Goal: Transaction & Acquisition: Book appointment/travel/reservation

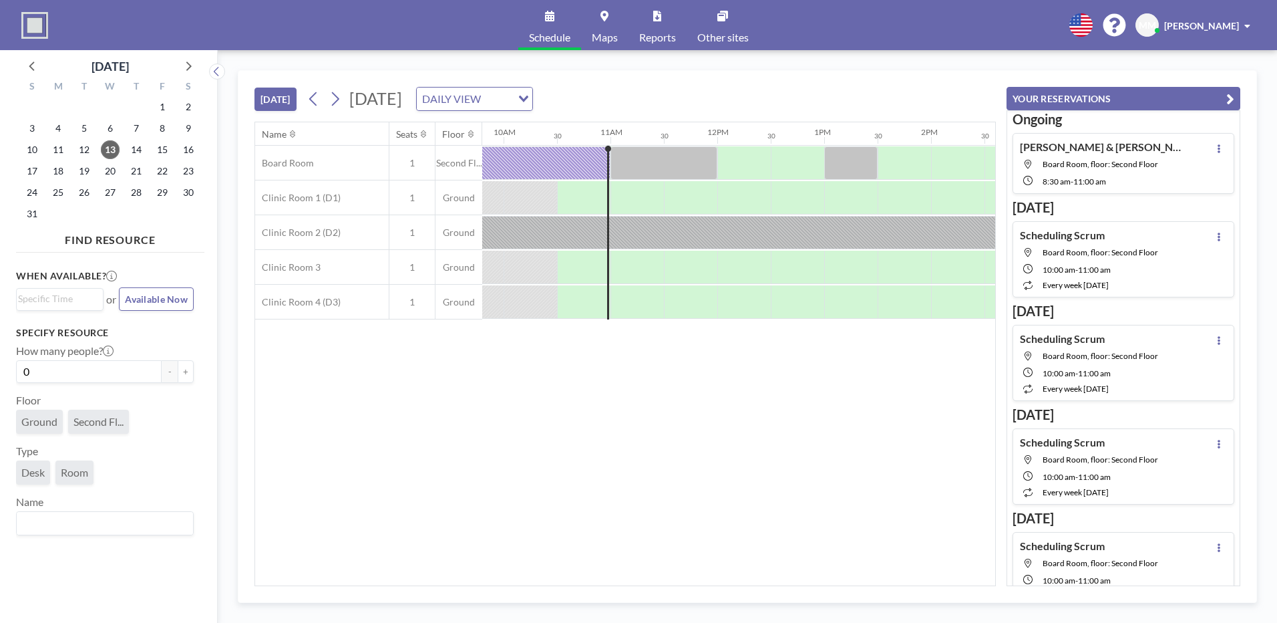
scroll to position [0, 1069]
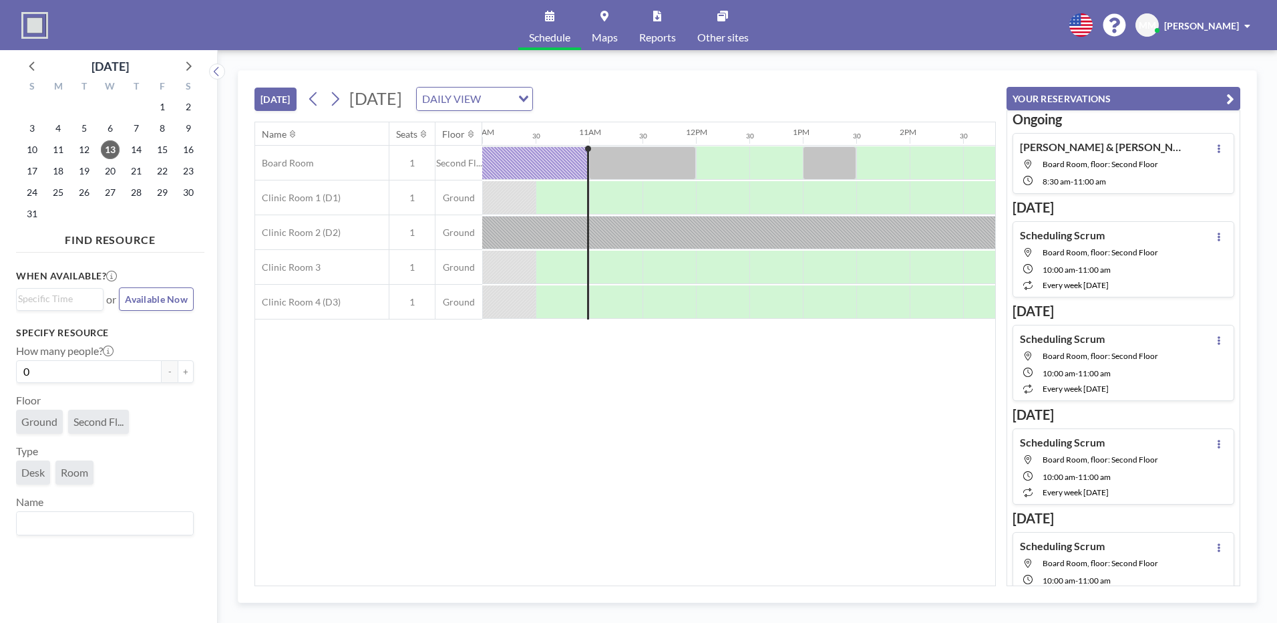
drag, startPoint x: 308, startPoint y: 32, endPoint x: 824, endPoint y: 88, distance: 519.4
click at [824, 88] on div "[DATE] [DATE] DAILY VIEW Loading..." at bounding box center [624, 96] width 741 height 51
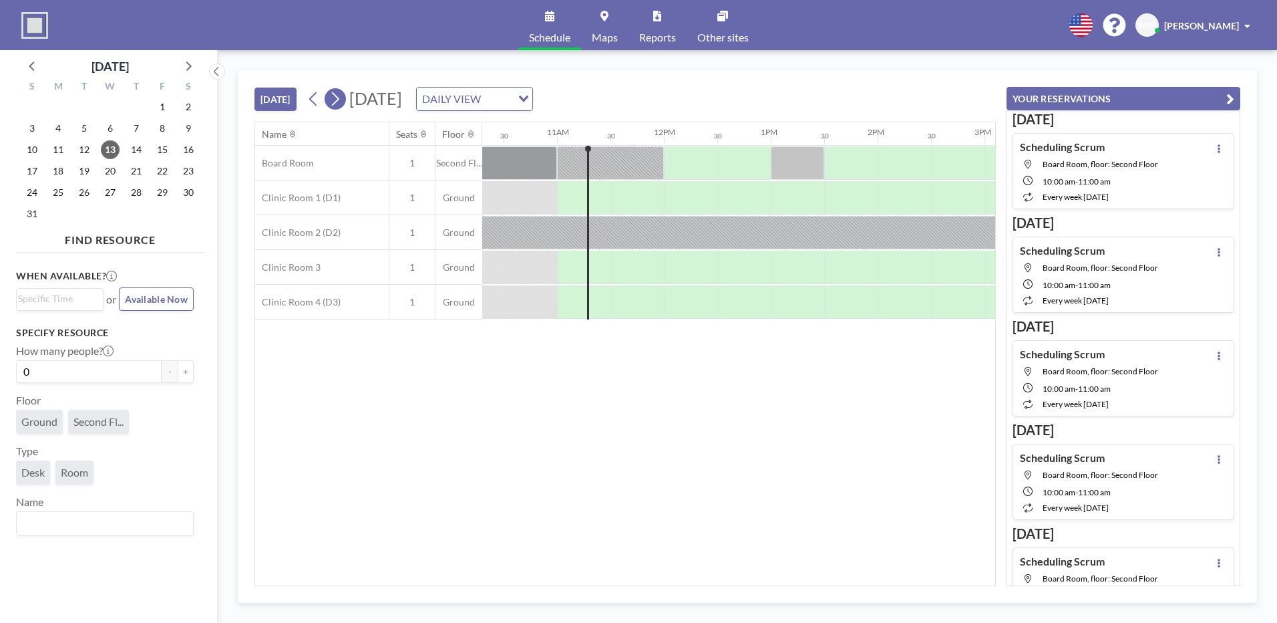
scroll to position [0, 1122]
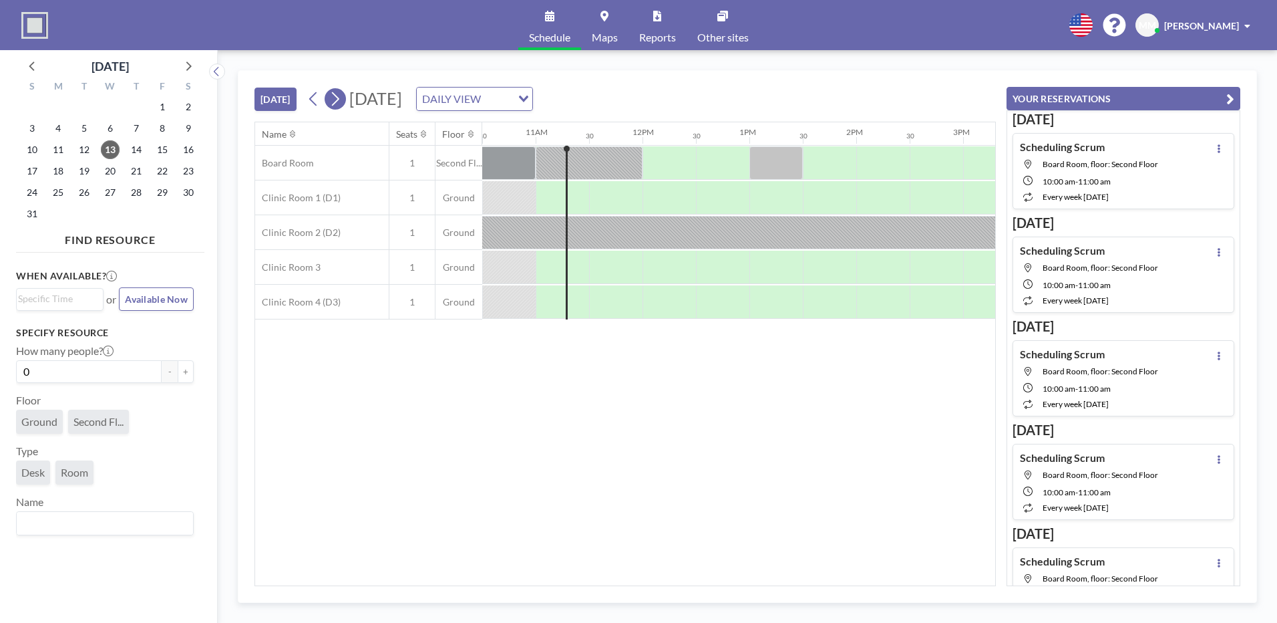
click at [339, 105] on icon at bounding box center [335, 99] width 13 height 20
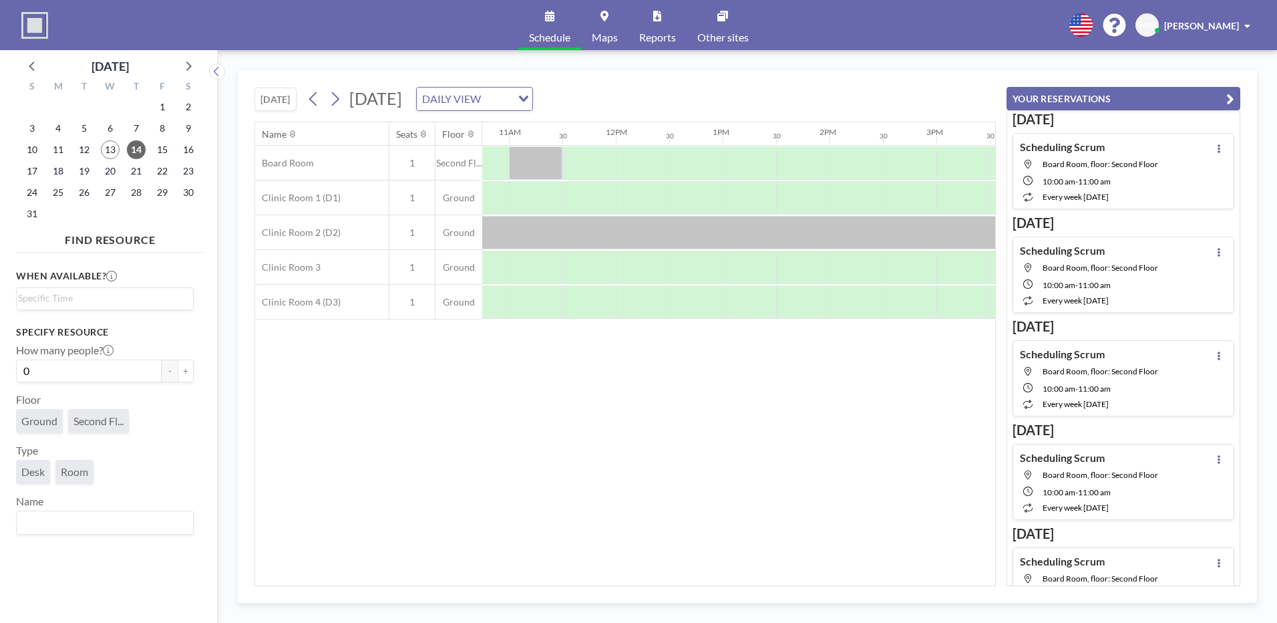
scroll to position [0, 1198]
click at [784, 155] on div at bounding box center [806, 162] width 53 height 33
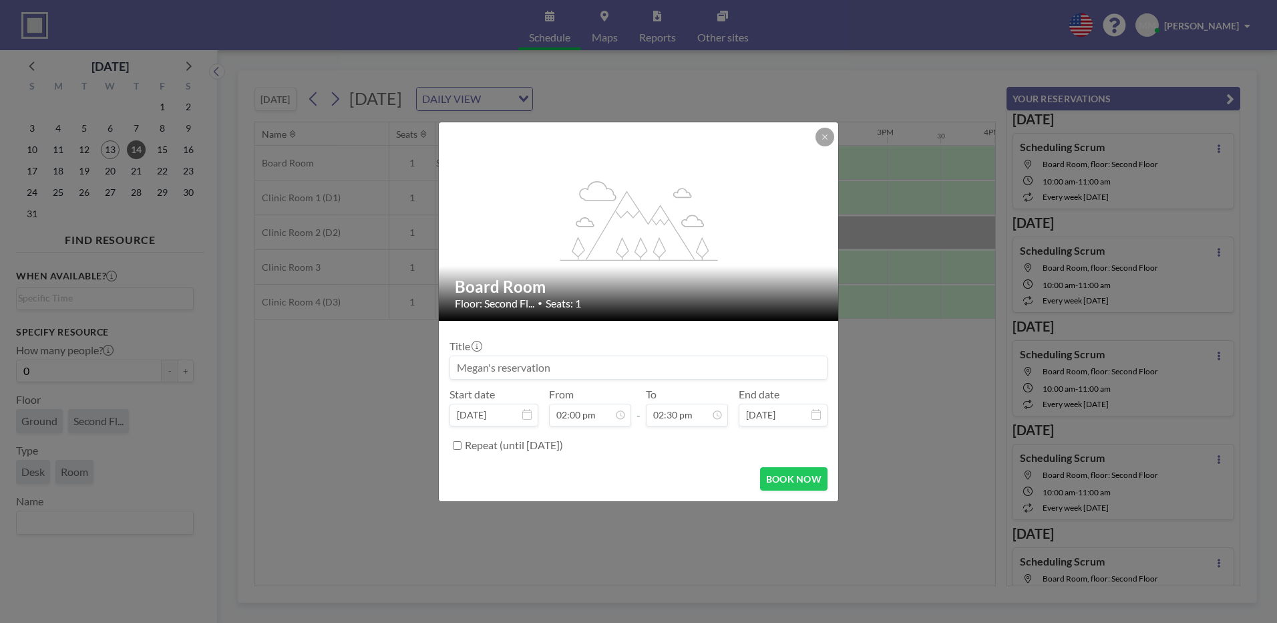
click at [557, 377] on input at bounding box center [638, 367] width 377 height 23
type input "scheduling"
click at [778, 484] on button "BOOK NOW" at bounding box center [793, 478] width 67 height 23
